Goal: Information Seeking & Learning: Check status

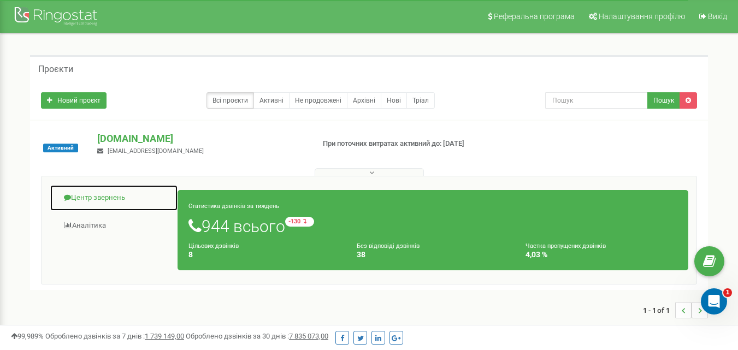
click at [115, 192] on link "Центр звернень" at bounding box center [114, 198] width 128 height 27
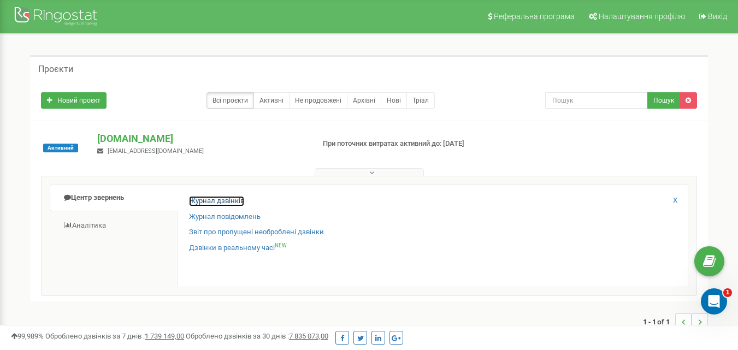
click at [228, 201] on link "Журнал дзвінків" at bounding box center [216, 201] width 55 height 10
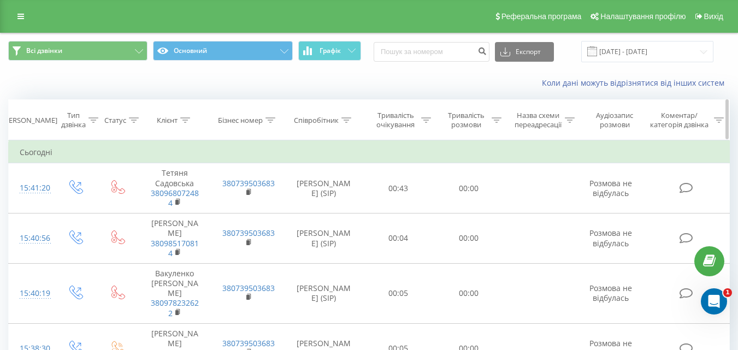
click at [498, 121] on icon at bounding box center [497, 119] width 10 height 5
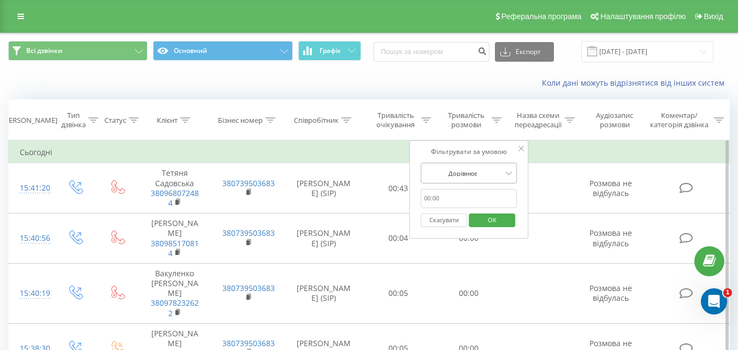
click at [468, 180] on div "Дорівнює" at bounding box center [463, 173] width 80 height 16
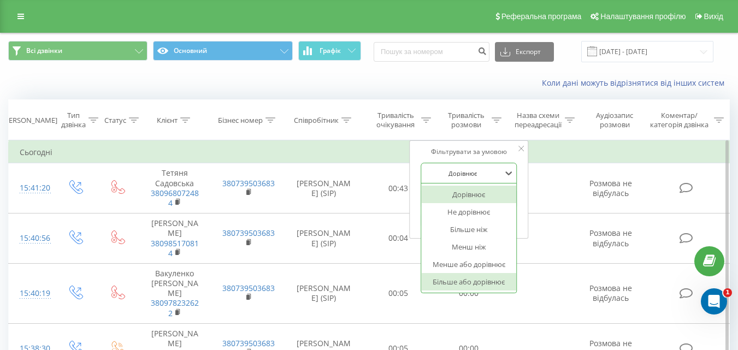
click at [456, 286] on div "Більше або дорівнює" at bounding box center [468, 281] width 95 height 17
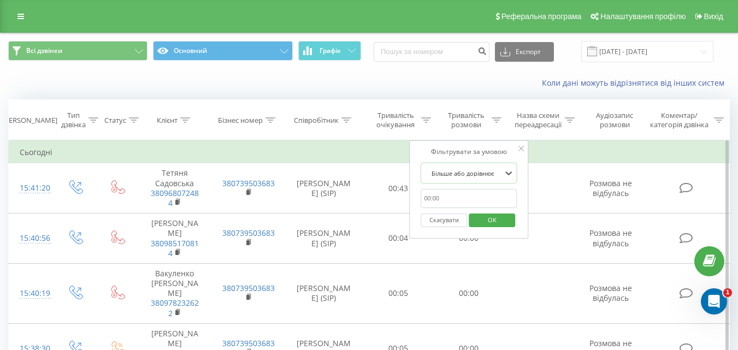
click at [443, 195] on input "text" at bounding box center [469, 198] width 96 height 19
type input "01:00"
click at [479, 221] on span "OK" at bounding box center [492, 219] width 31 height 17
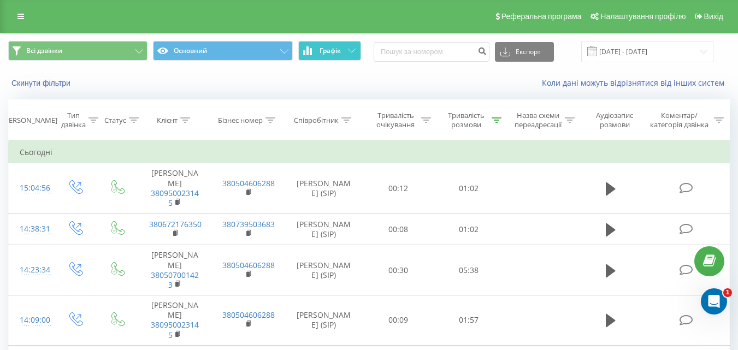
click at [319, 58] on button "Графік" at bounding box center [329, 51] width 63 height 20
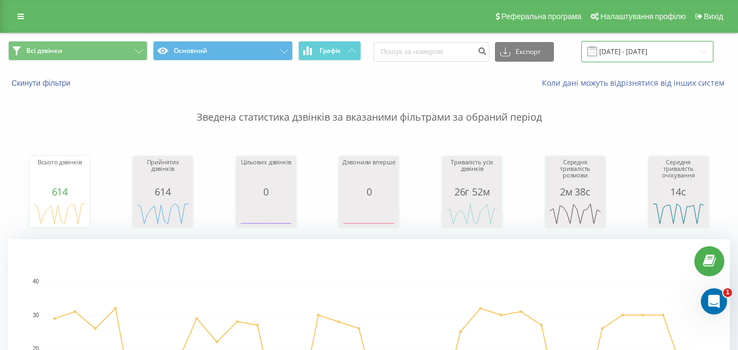
click at [639, 57] on input "19.08.2025 - 19.09.2025" at bounding box center [647, 51] width 132 height 21
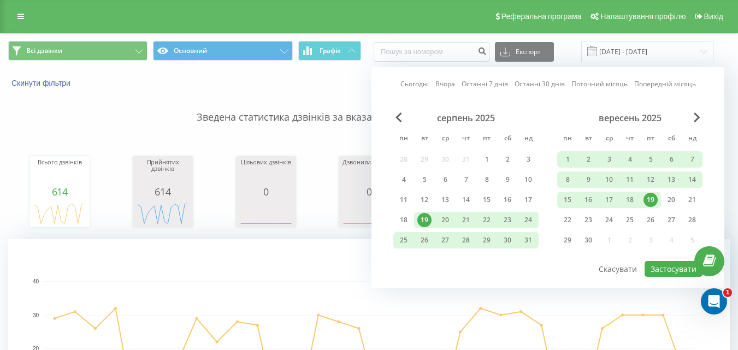
click at [653, 197] on div "19" at bounding box center [651, 200] width 14 height 14
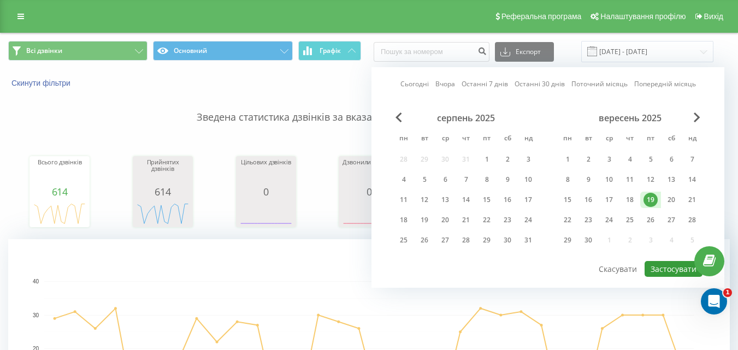
click at [665, 275] on button "Застосувати" at bounding box center [674, 269] width 58 height 16
type input "[DATE] - [DATE]"
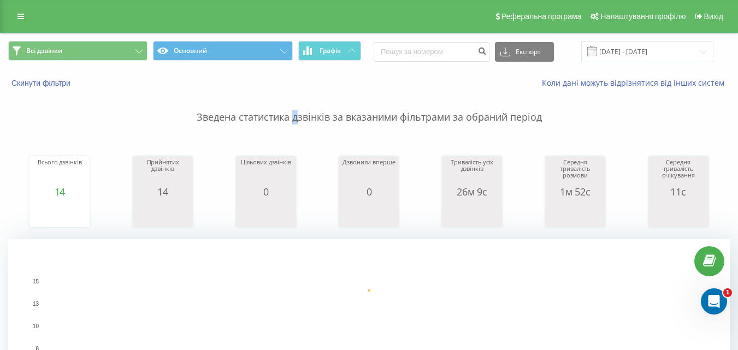
click at [296, 92] on p "Зведена статистика дзвінків за вказаними фільтрами за обраний період" at bounding box center [369, 107] width 722 height 36
click at [341, 120] on p "Зведена статистика дзвінків за вказаними фільтрами за обраний період" at bounding box center [369, 107] width 722 height 36
click at [329, 117] on p "Зведена статистика дзвінків за вказаними фільтрами за обраний період" at bounding box center [369, 107] width 722 height 36
